Goal: Check status

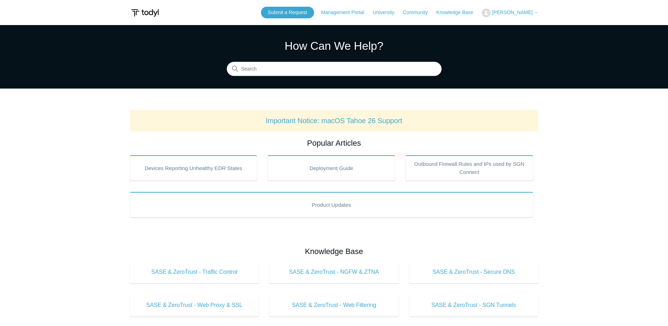
click at [511, 16] on button "[PERSON_NAME]" at bounding box center [510, 12] width 56 height 9
click at [524, 32] on link "My Support Requests" at bounding box center [516, 27] width 69 height 12
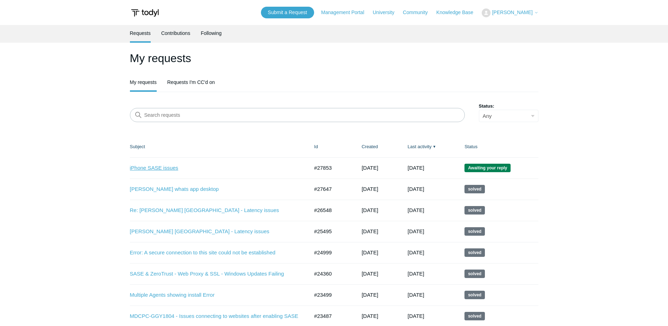
click at [170, 167] on link "iPhone SASE issues" at bounding box center [214, 168] width 169 height 8
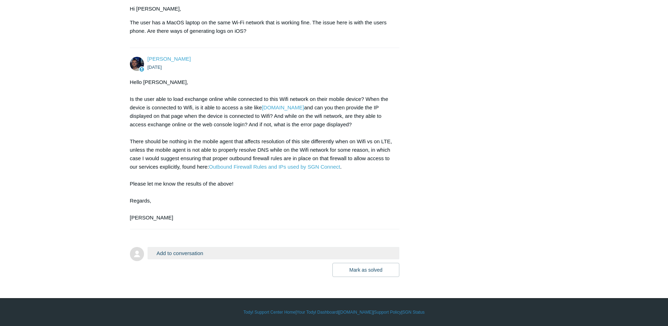
scroll to position [2363, 0]
